Goal: Book appointment/travel/reservation

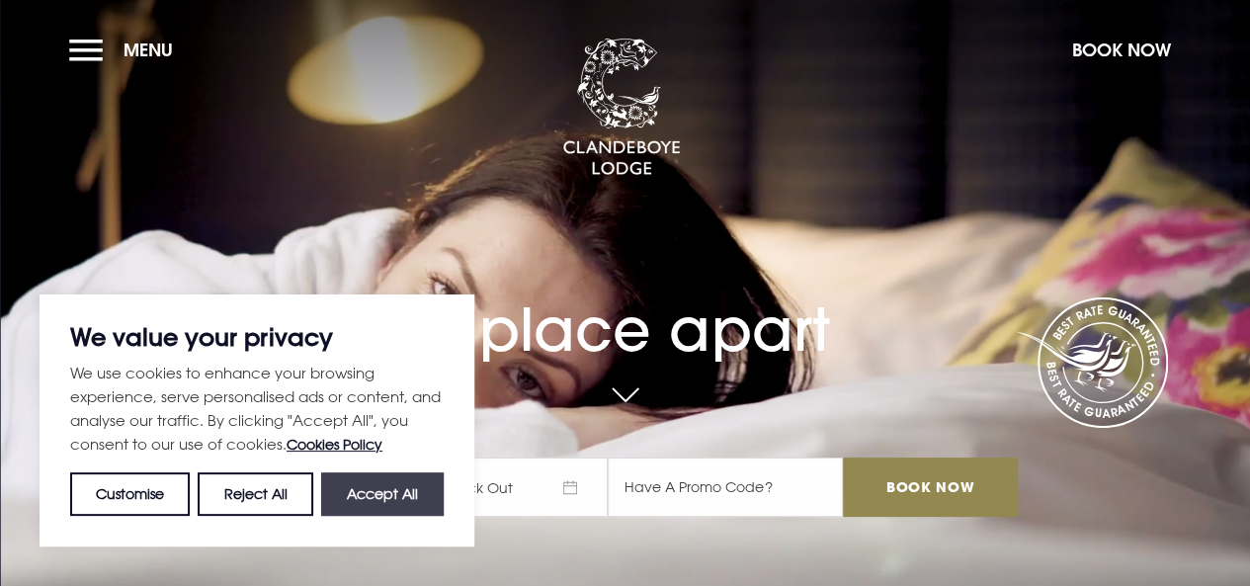
click at [396, 492] on button "Accept All" at bounding box center [382, 493] width 123 height 43
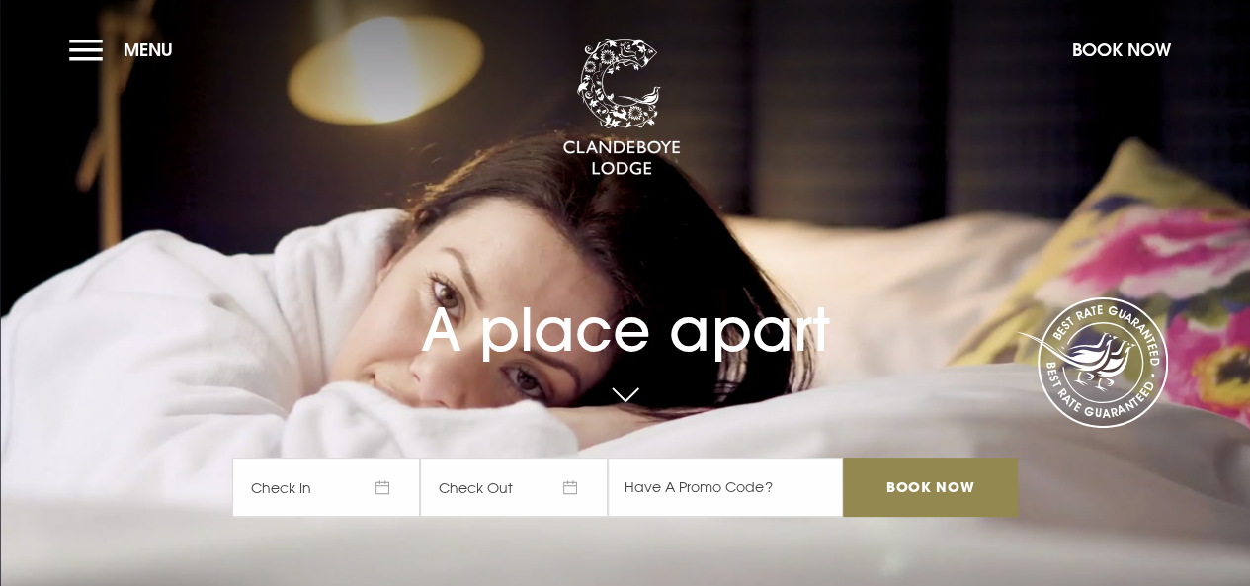
checkbox input "true"
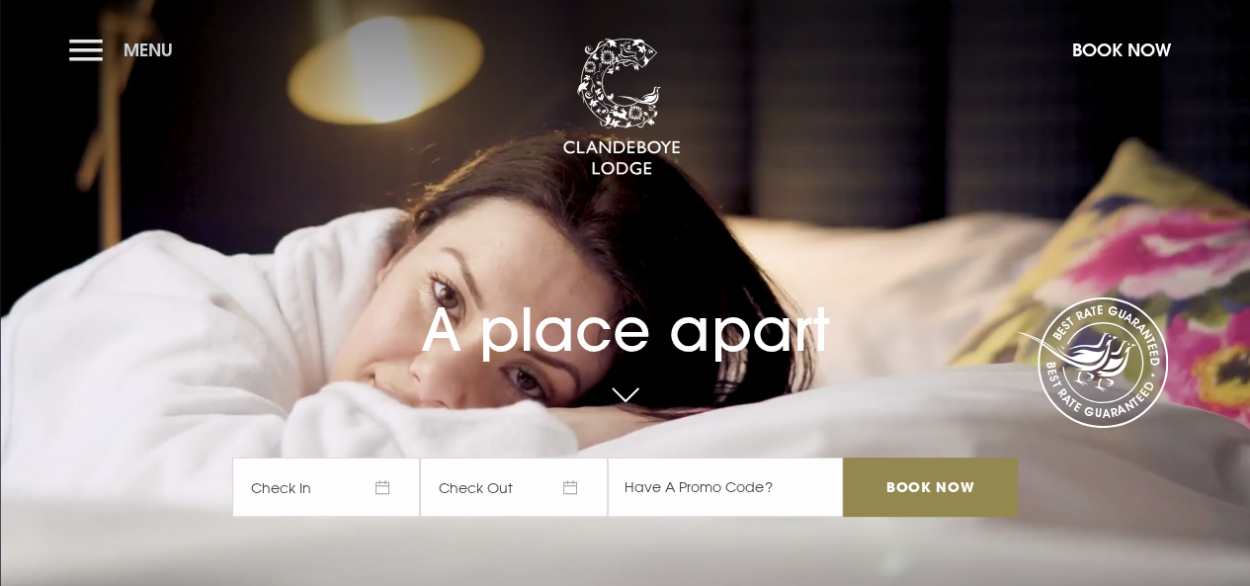
click at [97, 66] on button "Menu" at bounding box center [126, 50] width 114 height 42
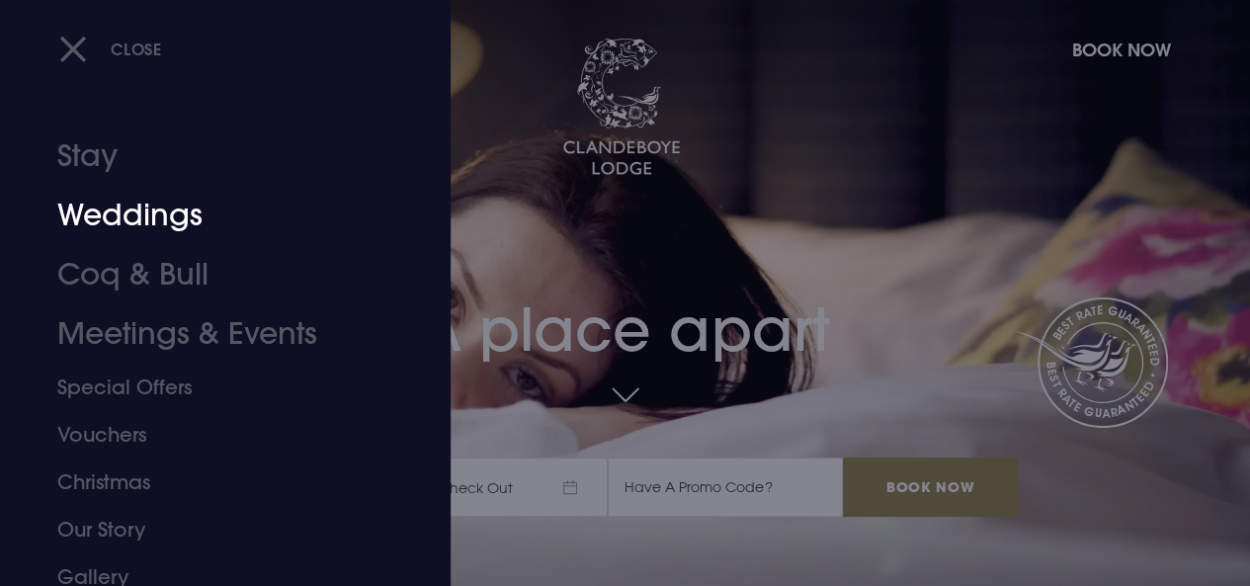
click at [140, 211] on link "Weddings" at bounding box center [211, 215] width 309 height 59
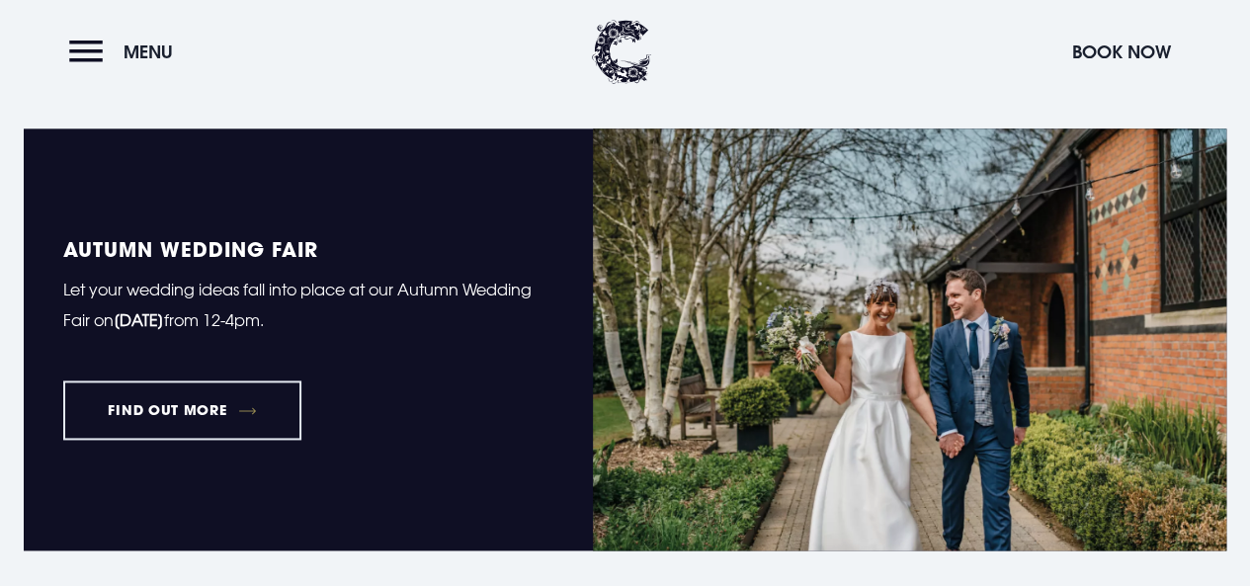
scroll to position [1155, 0]
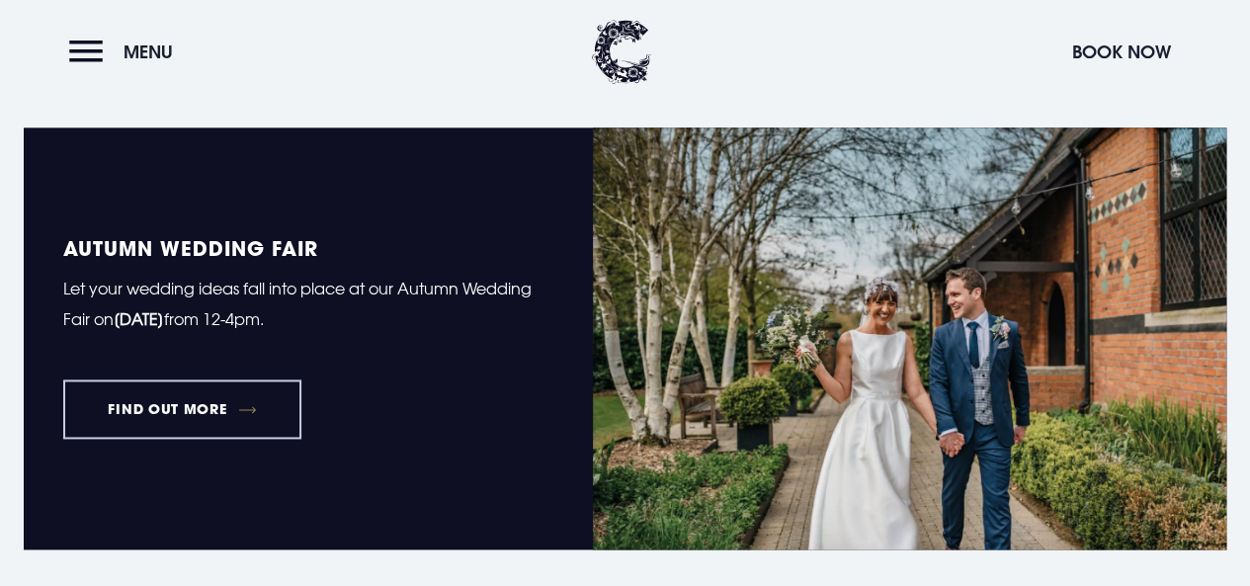
click at [300, 439] on link "FIND OUT MORE" at bounding box center [182, 409] width 238 height 59
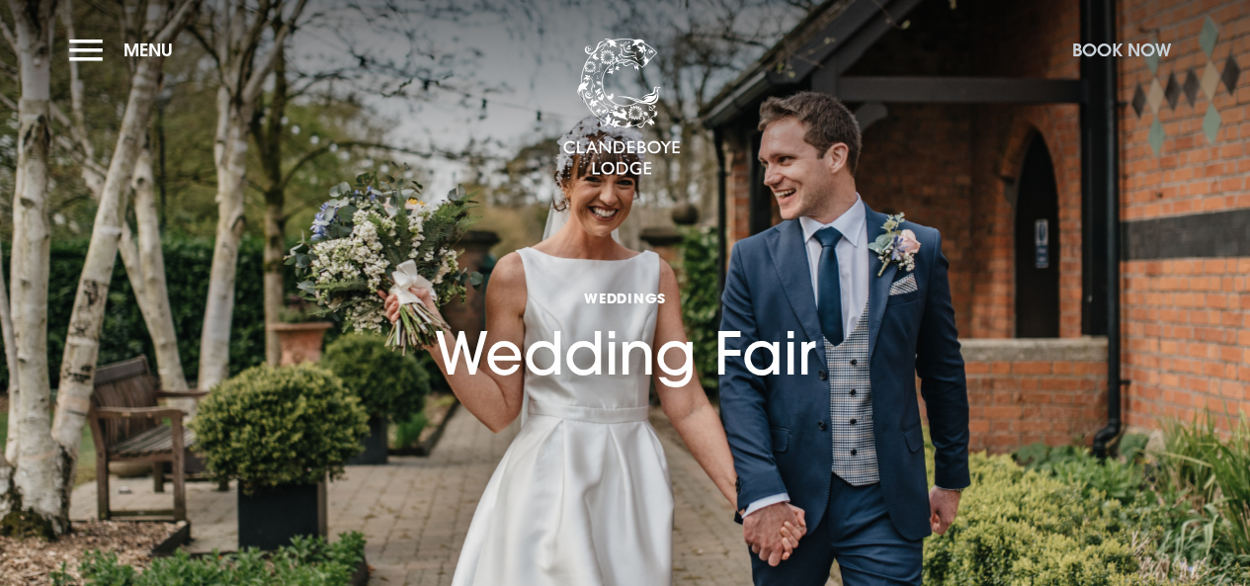
click at [1091, 51] on button "Book Now" at bounding box center [1121, 50] width 119 height 42
